Goal: Check status: Check status

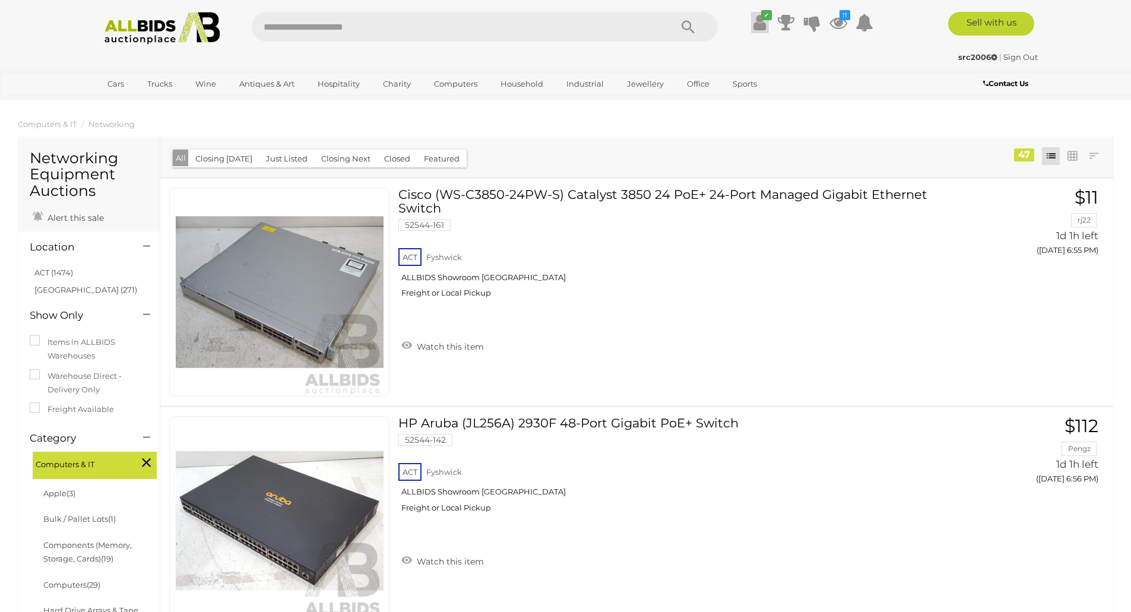
click at [761, 26] on icon at bounding box center [760, 22] width 12 height 21
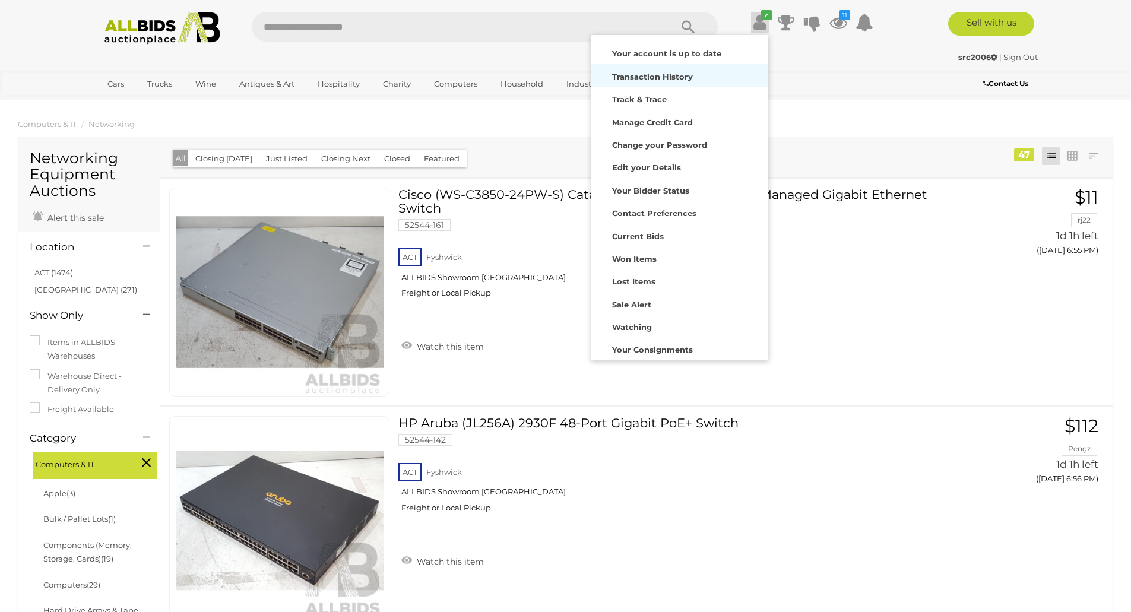
click at [656, 78] on strong "Transaction History" at bounding box center [652, 77] width 81 height 10
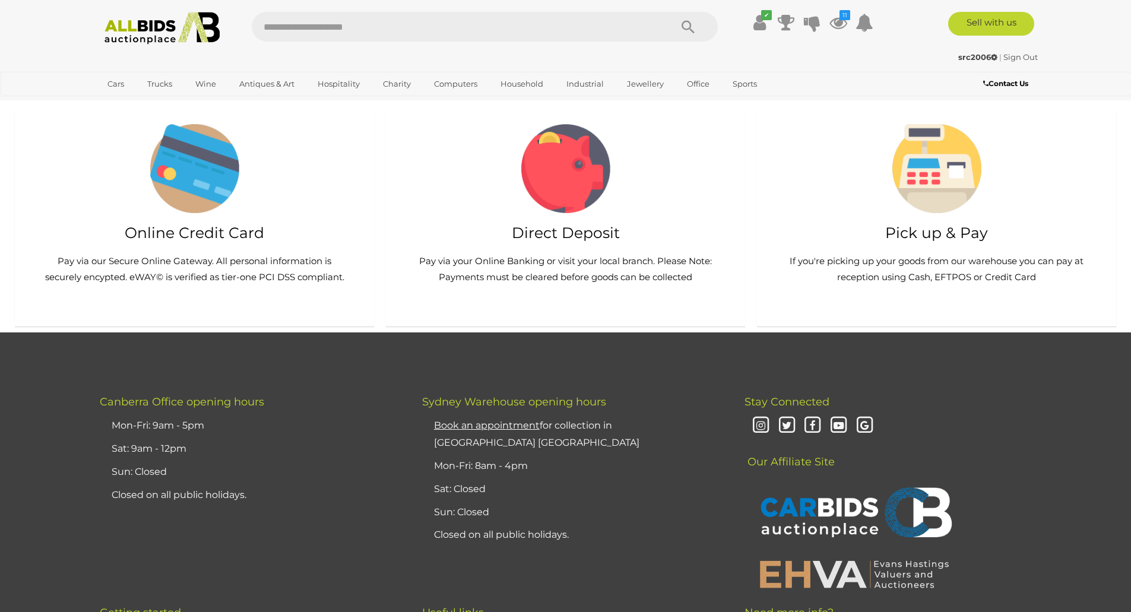
scroll to position [753, 0]
click at [492, 22] on li "»" at bounding box center [493, 10] width 23 height 24
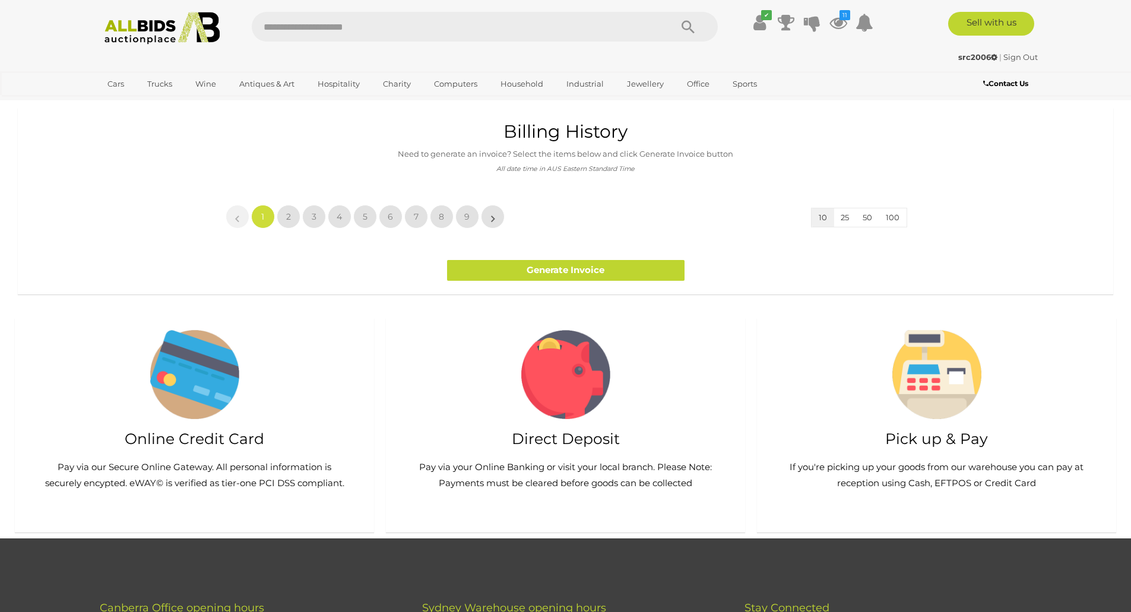
scroll to position [0, 0]
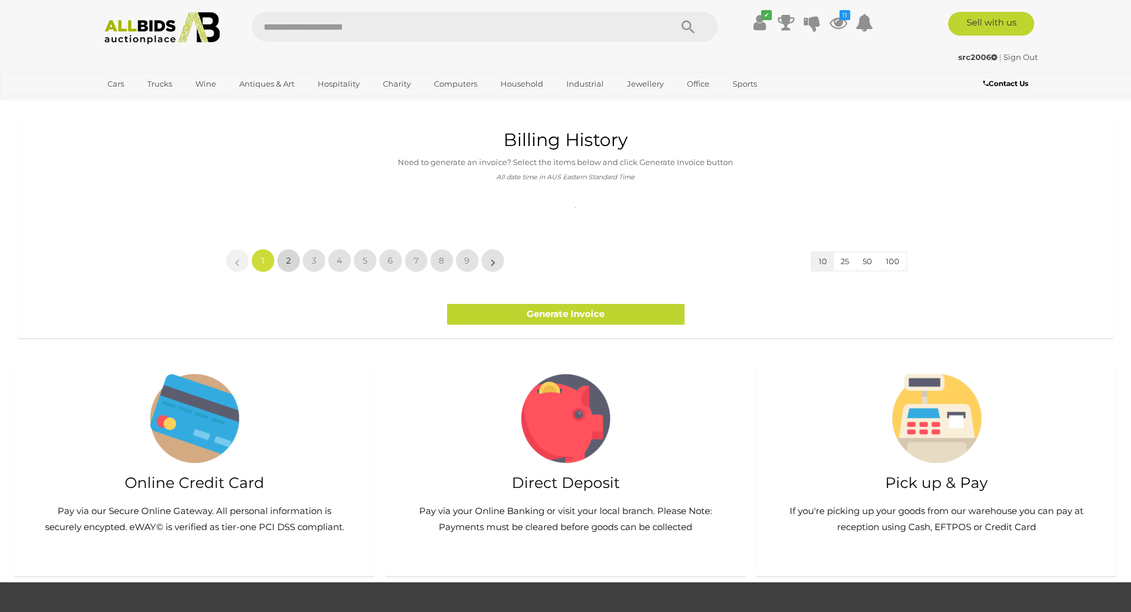
click at [291, 260] on link "2" at bounding box center [289, 261] width 24 height 24
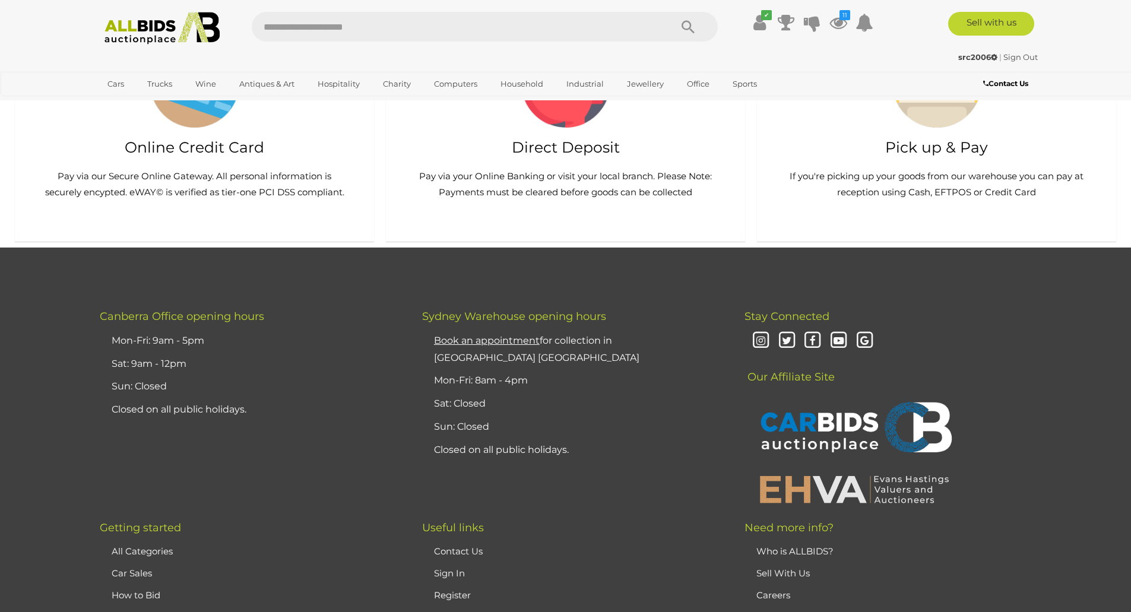
scroll to position [827, 0]
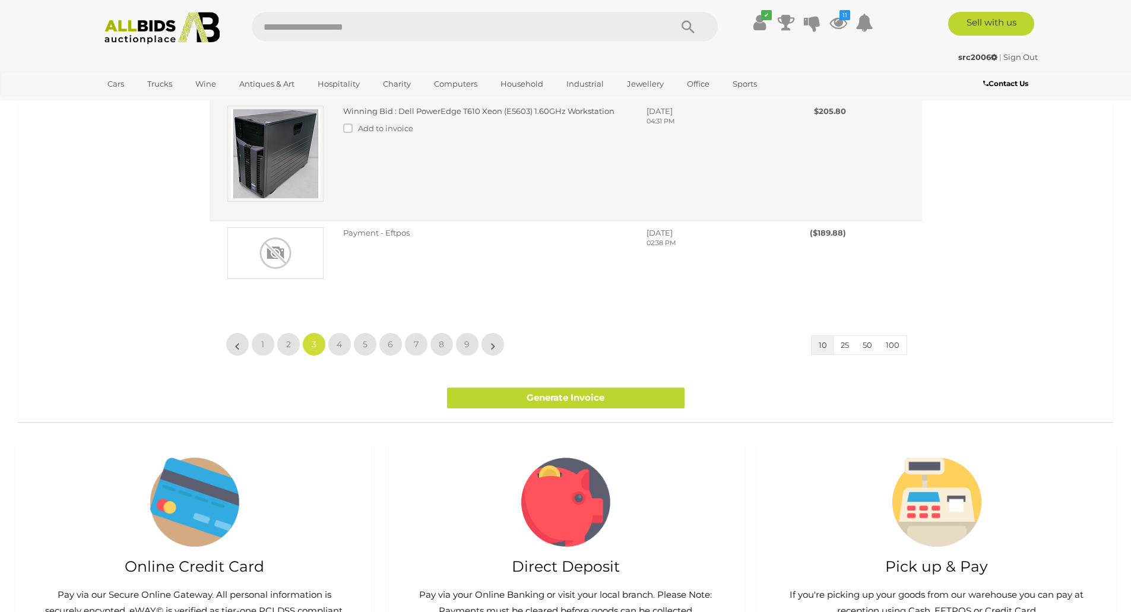
scroll to position [669, 0]
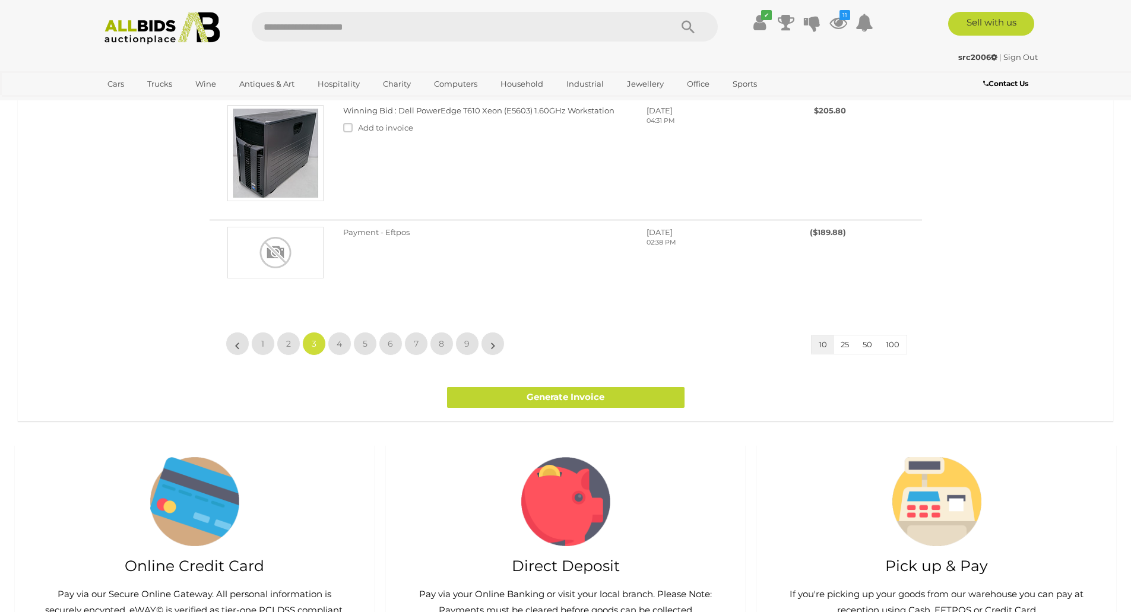
click at [494, 356] on li "»" at bounding box center [493, 344] width 23 height 24
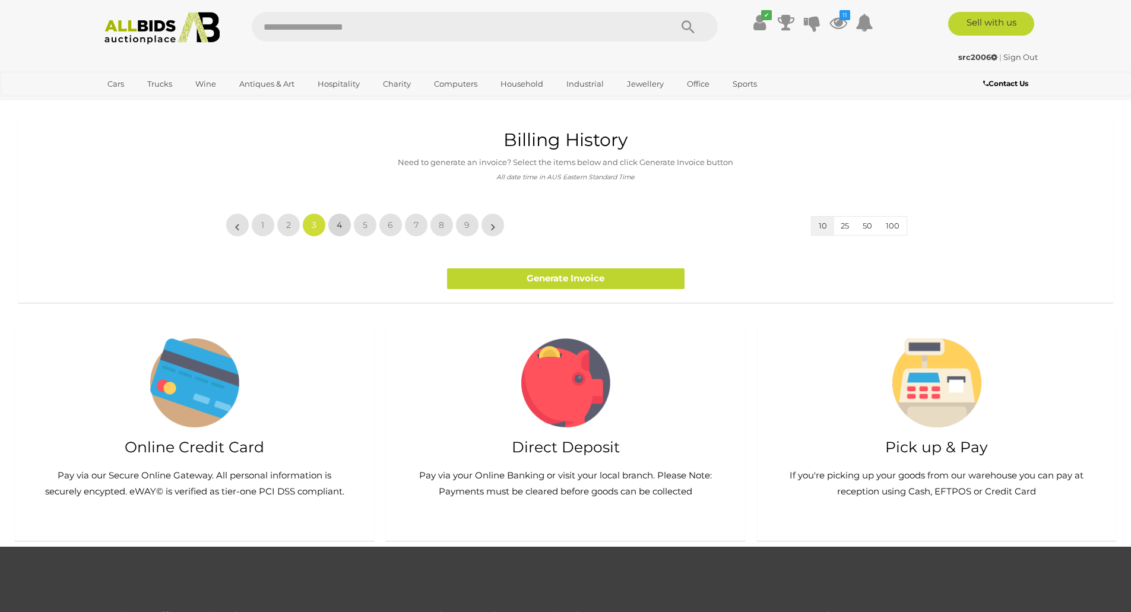
click at [337, 230] on span "4" at bounding box center [339, 225] width 5 height 11
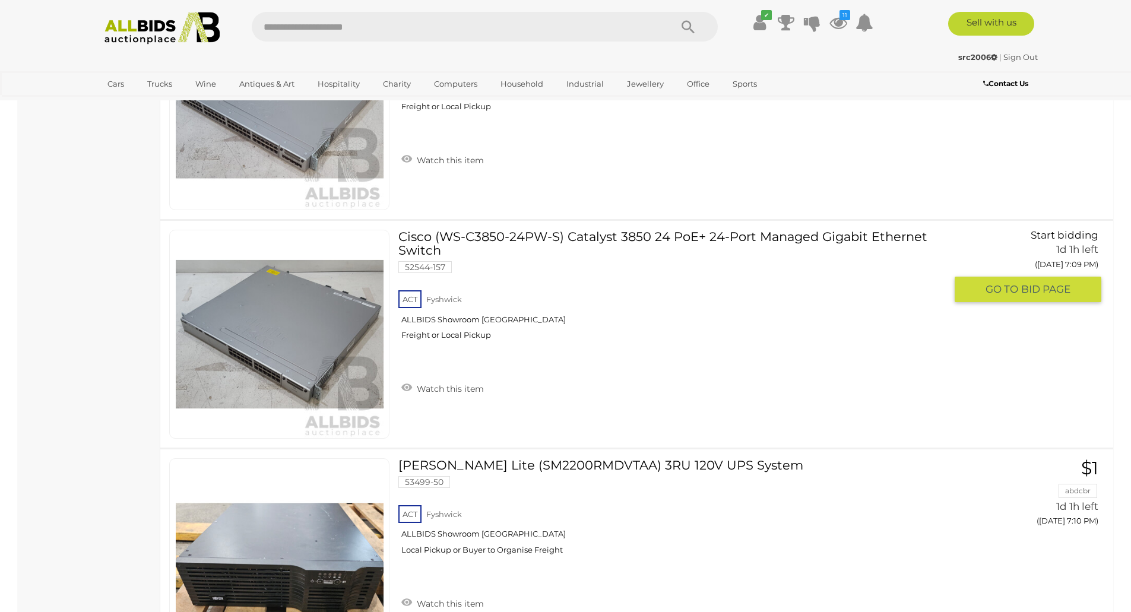
scroll to position [1329, 0]
click at [755, 22] on icon at bounding box center [760, 22] width 12 height 21
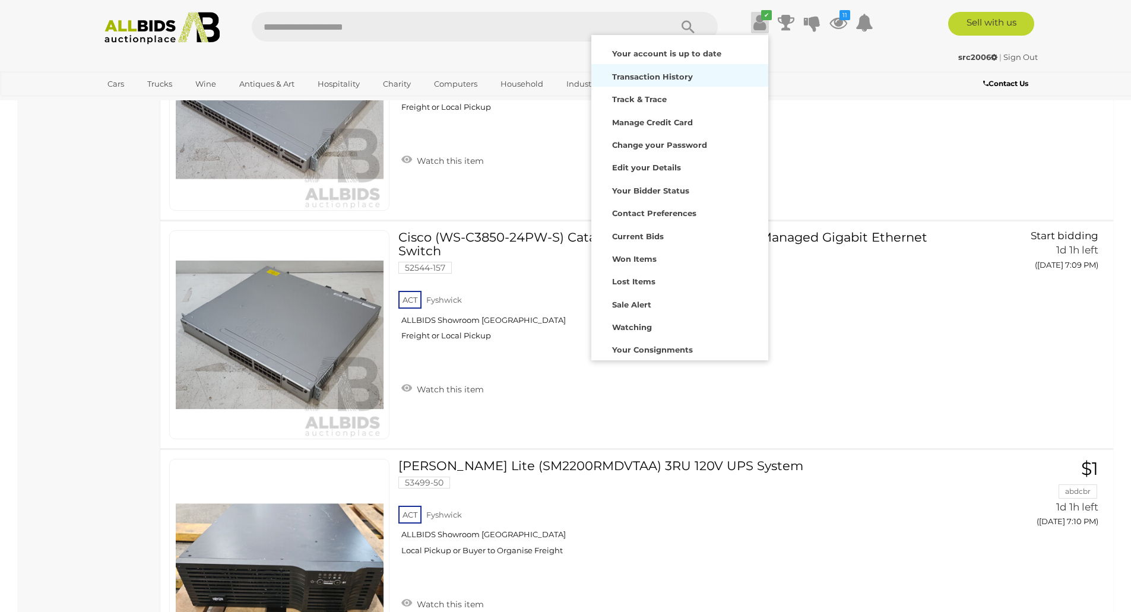
click at [658, 74] on strong "Transaction History" at bounding box center [652, 77] width 81 height 10
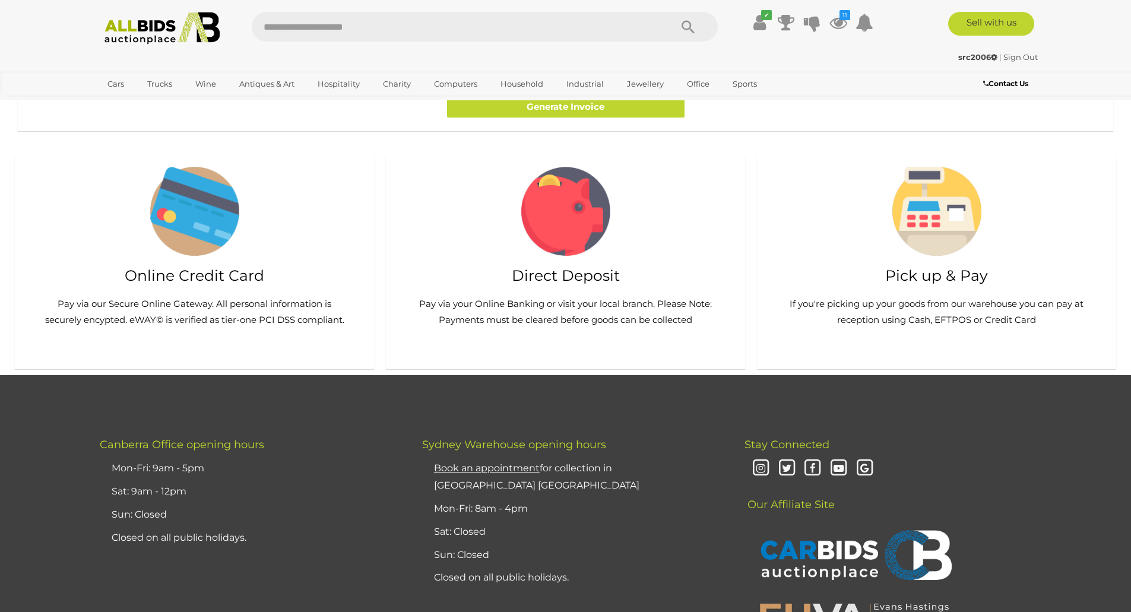
scroll to position [726, 0]
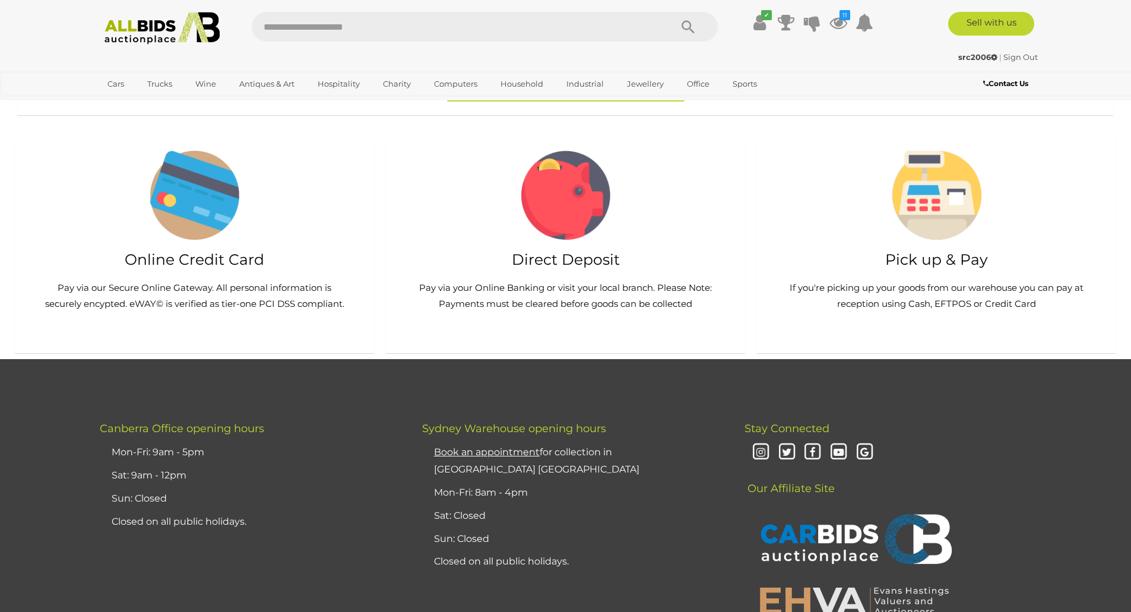
drag, startPoint x: 386, startPoint y: 302, endPoint x: 388, endPoint y: 239, distance: 62.4
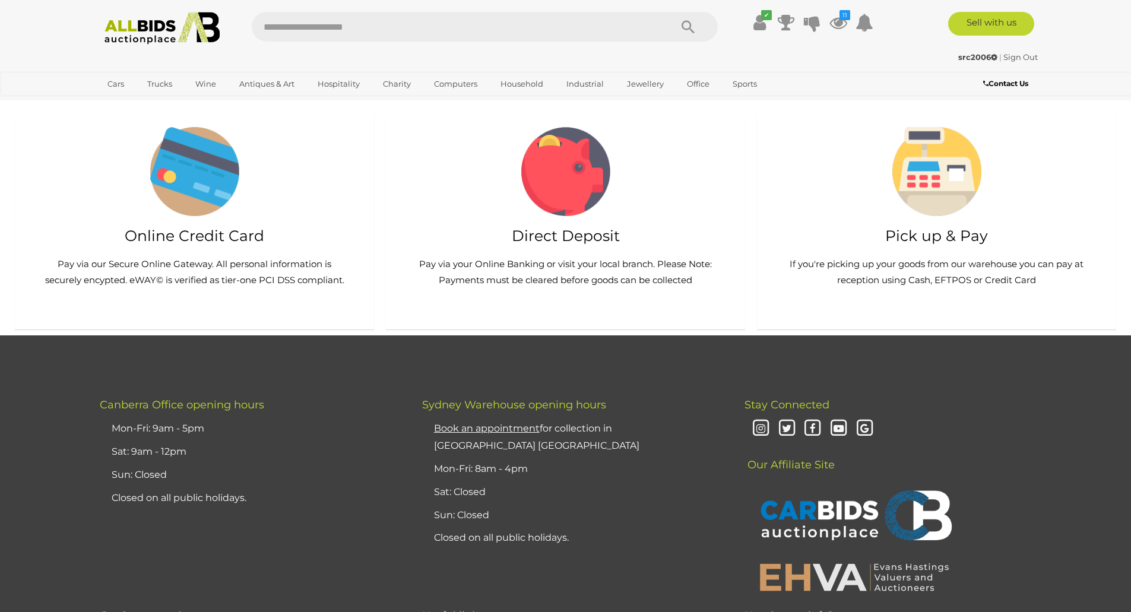
scroll to position [753, 0]
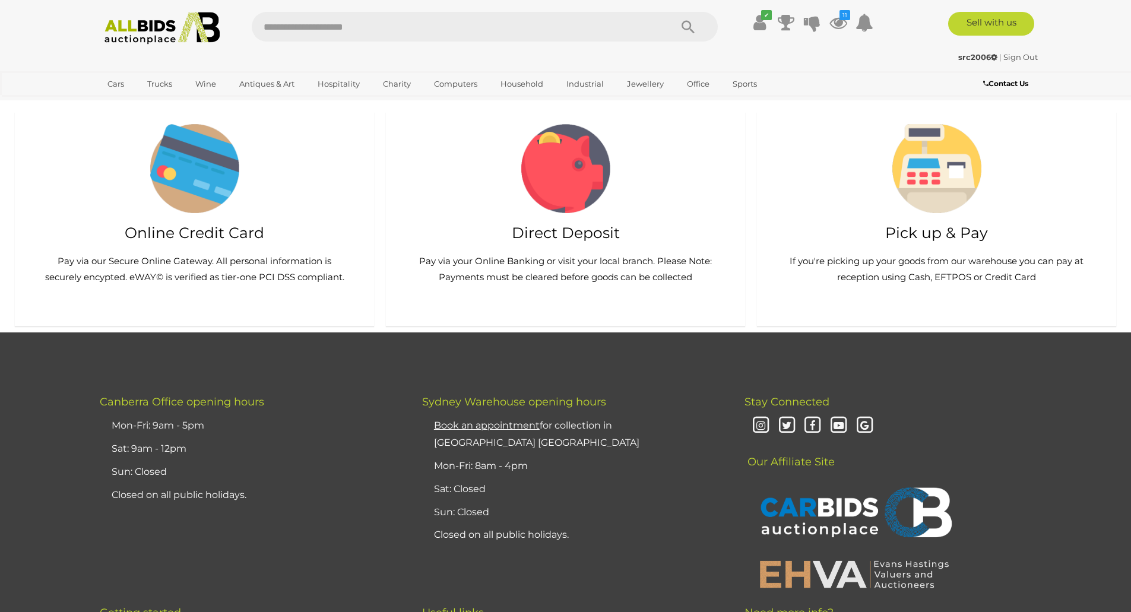
click at [286, 16] on span "2" at bounding box center [288, 10] width 5 height 11
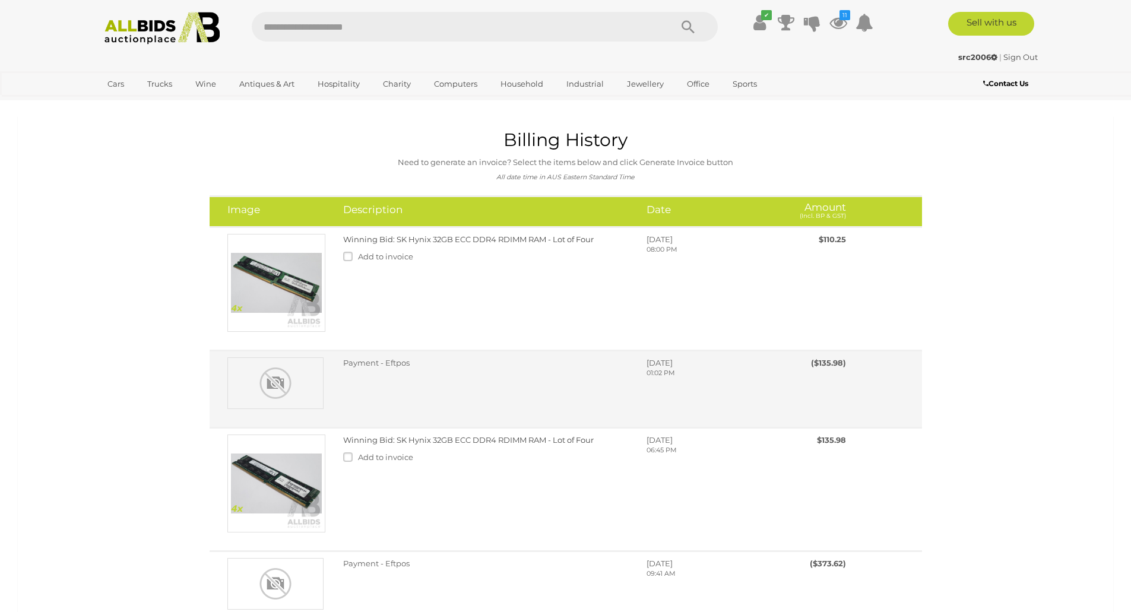
click at [287, 426] on td "Payment - Eftpos Monday, September 30, 2024" at bounding box center [566, 389] width 713 height 77
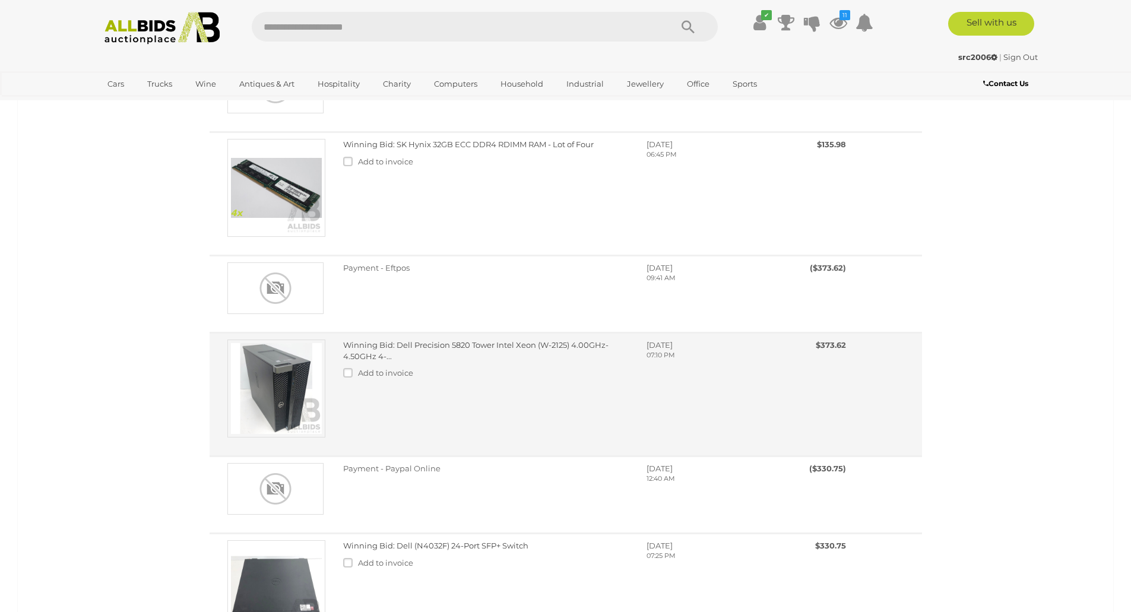
scroll to position [296, 0]
